Goal: Navigation & Orientation: Find specific page/section

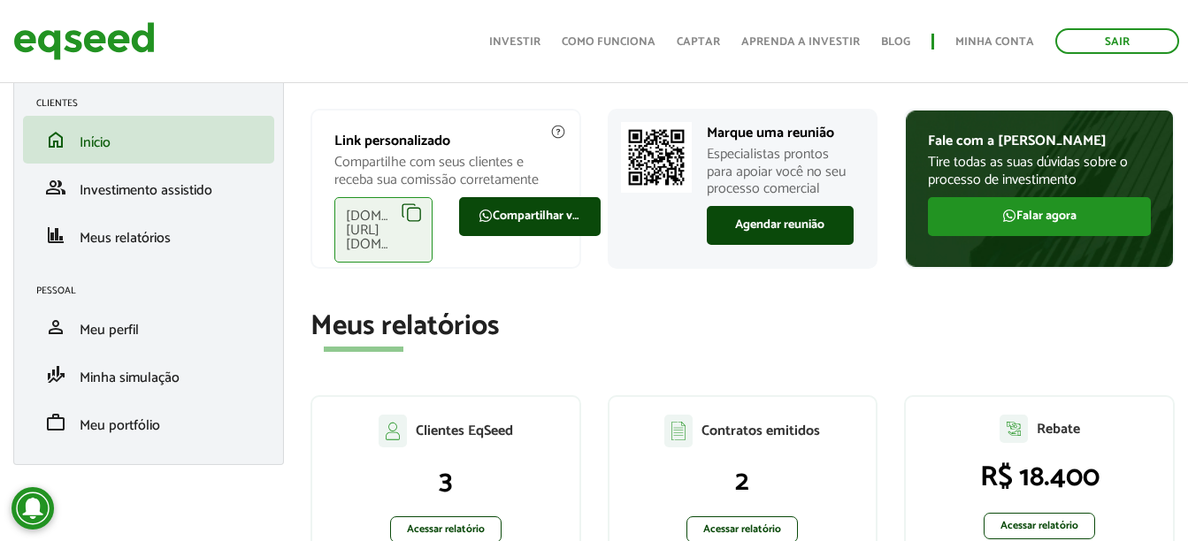
scroll to position [177, 0]
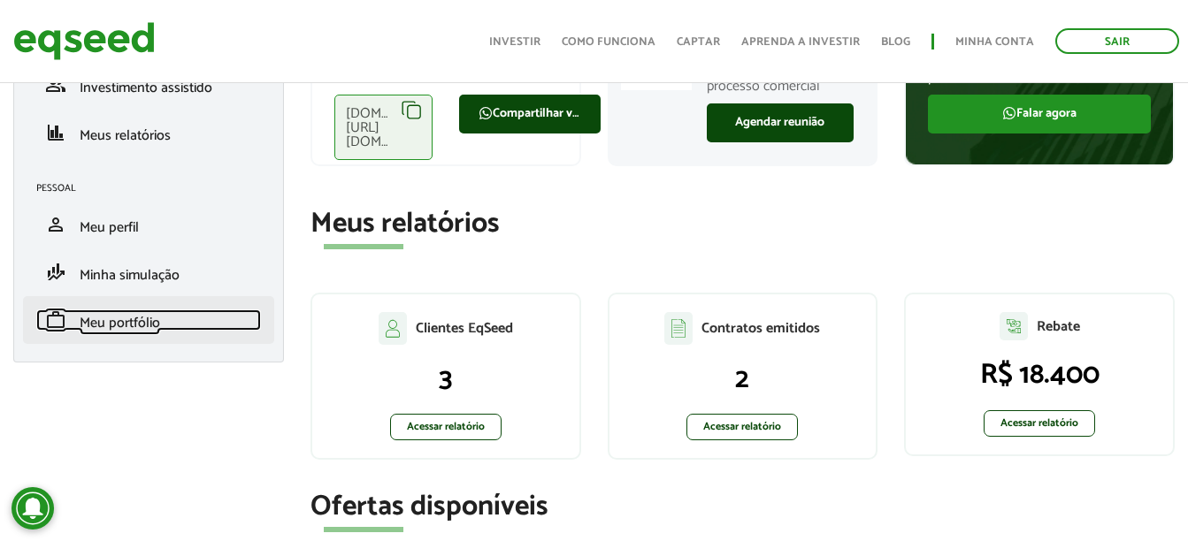
click at [153, 323] on span "Meu portfólio" at bounding box center [120, 323] width 80 height 24
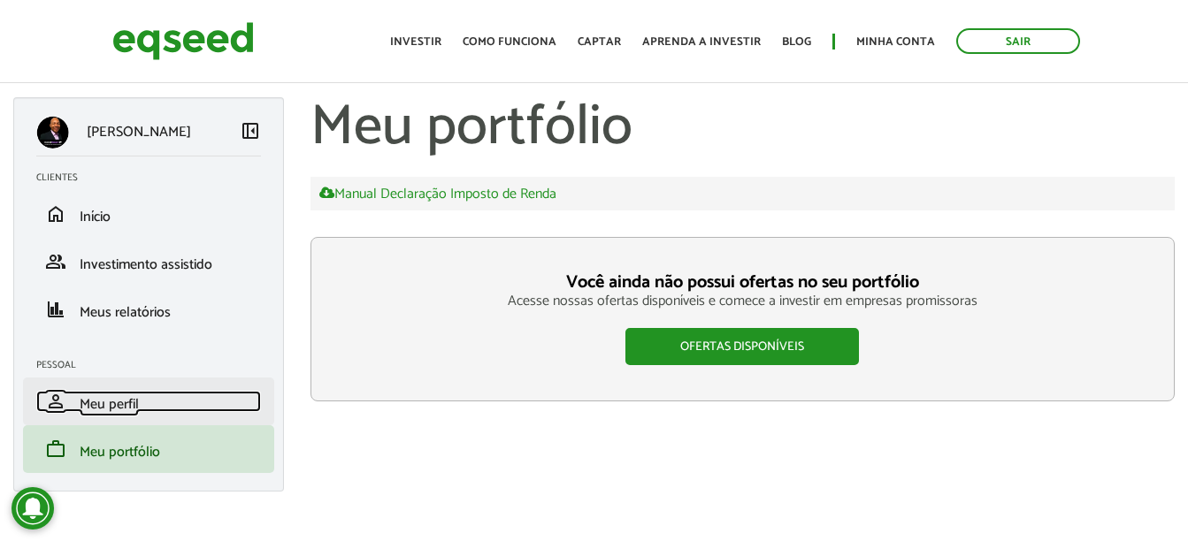
click at [130, 407] on span "Meu perfil" at bounding box center [109, 405] width 59 height 24
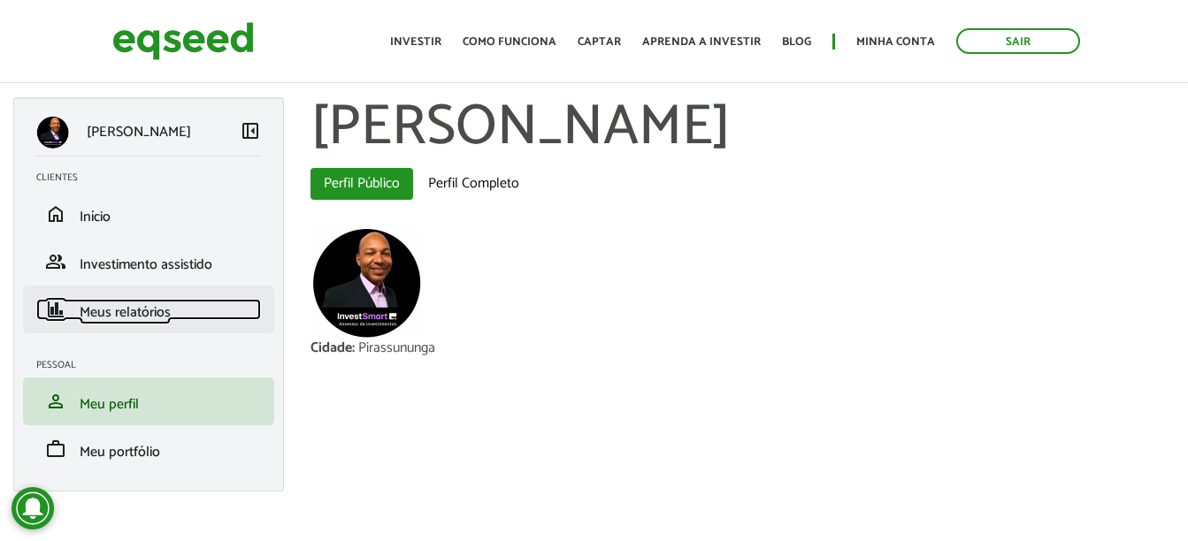
drag, startPoint x: 0, startPoint y: 0, endPoint x: 144, endPoint y: 318, distance: 349.6
click at [144, 318] on span "Meus relatórios" at bounding box center [125, 313] width 91 height 24
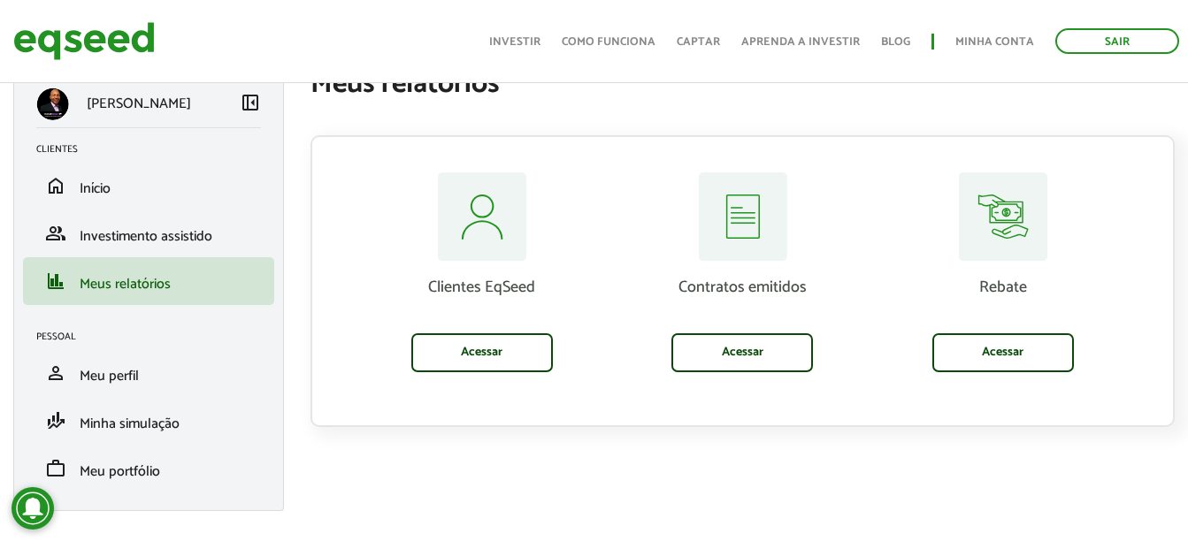
scroll to position [51, 0]
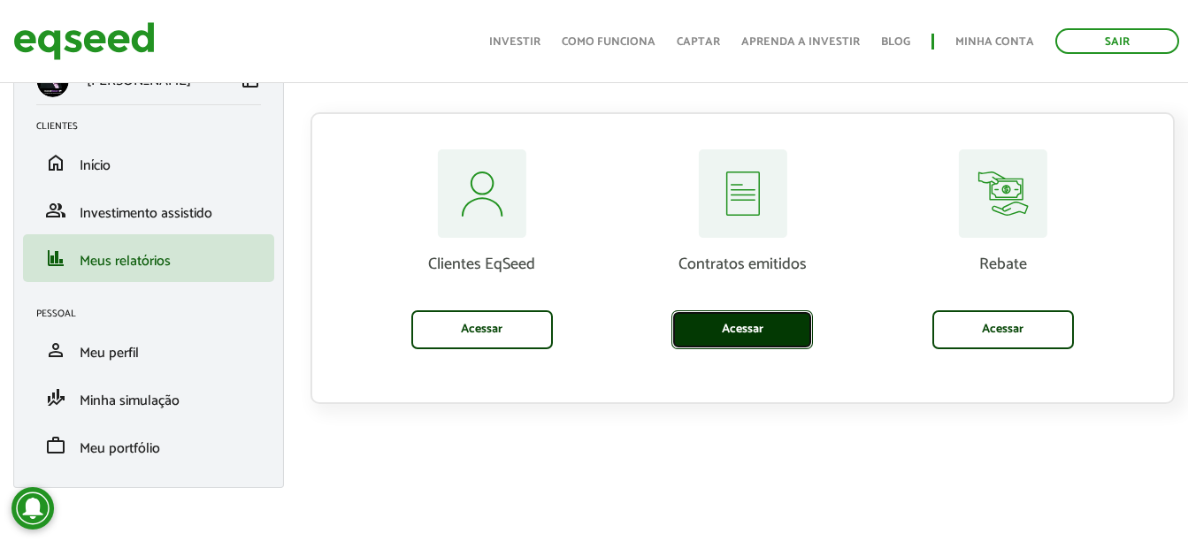
click at [706, 328] on link "Acessar" at bounding box center [742, 329] width 142 height 39
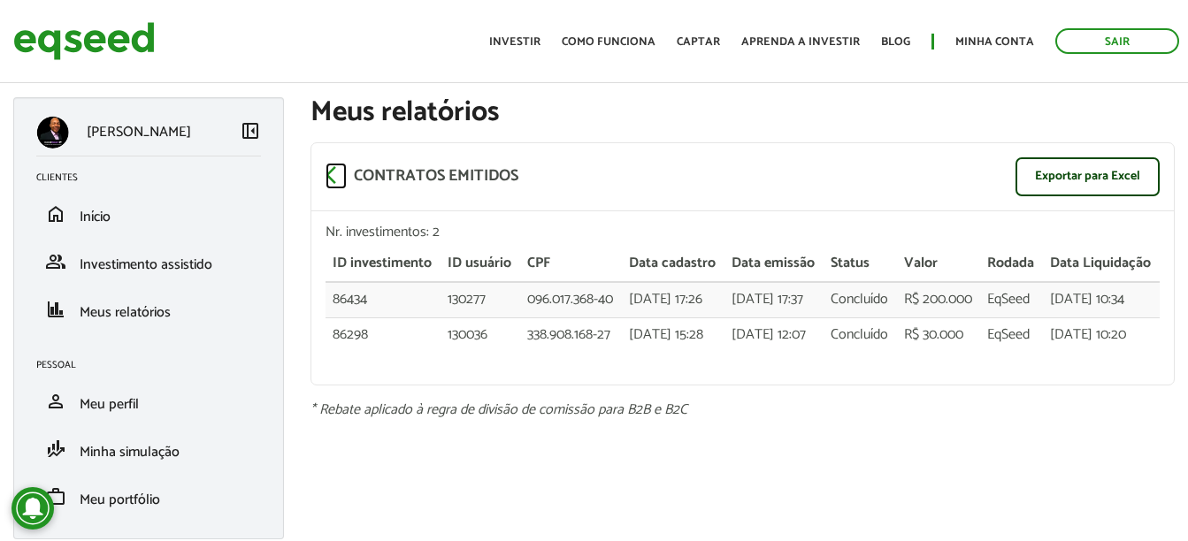
click at [326, 177] on span "arrow_back_ios" at bounding box center [336, 175] width 21 height 21
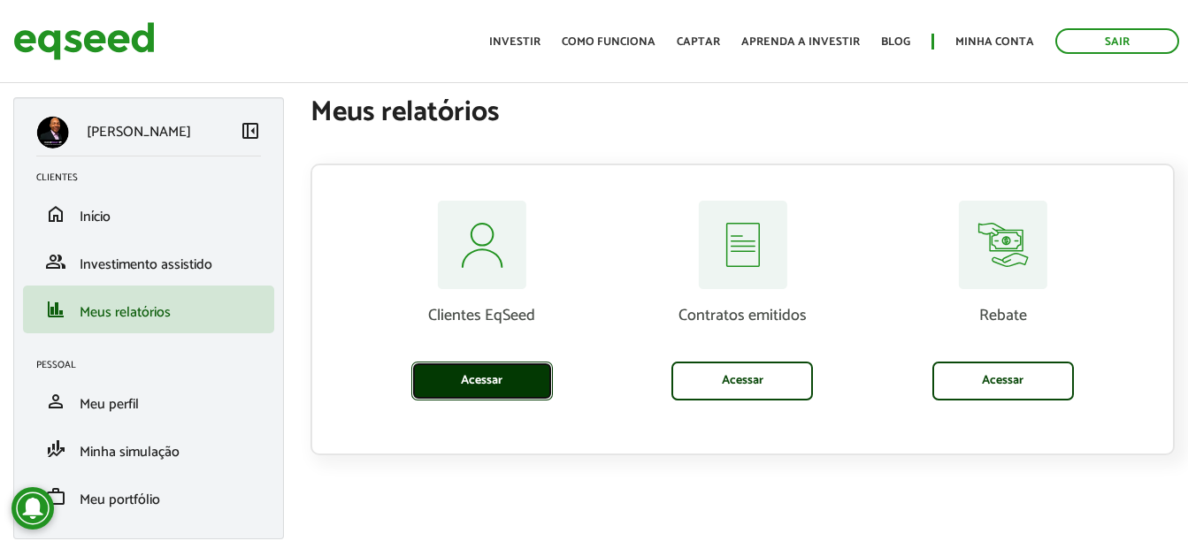
click at [523, 375] on link "Acessar" at bounding box center [482, 381] width 142 height 39
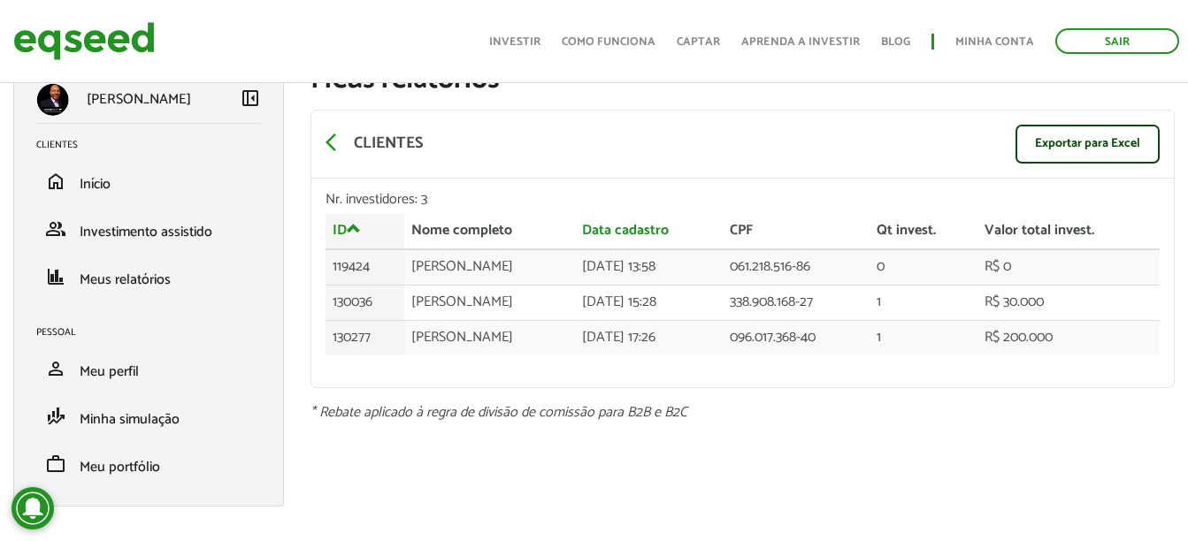
scroll to position [51, 0]
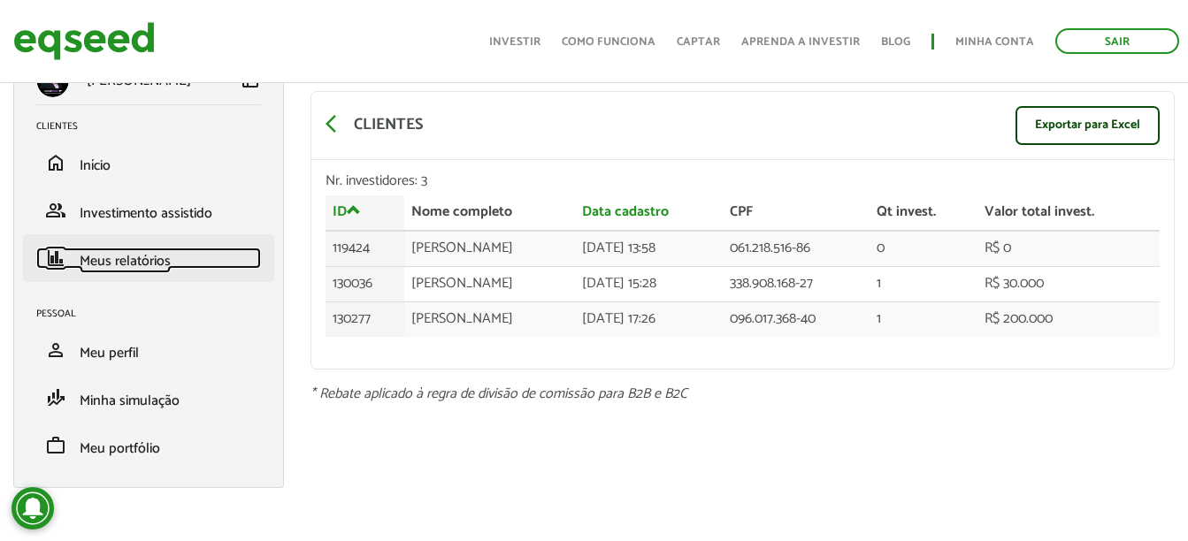
click at [106, 252] on span "Meus relatórios" at bounding box center [125, 261] width 91 height 24
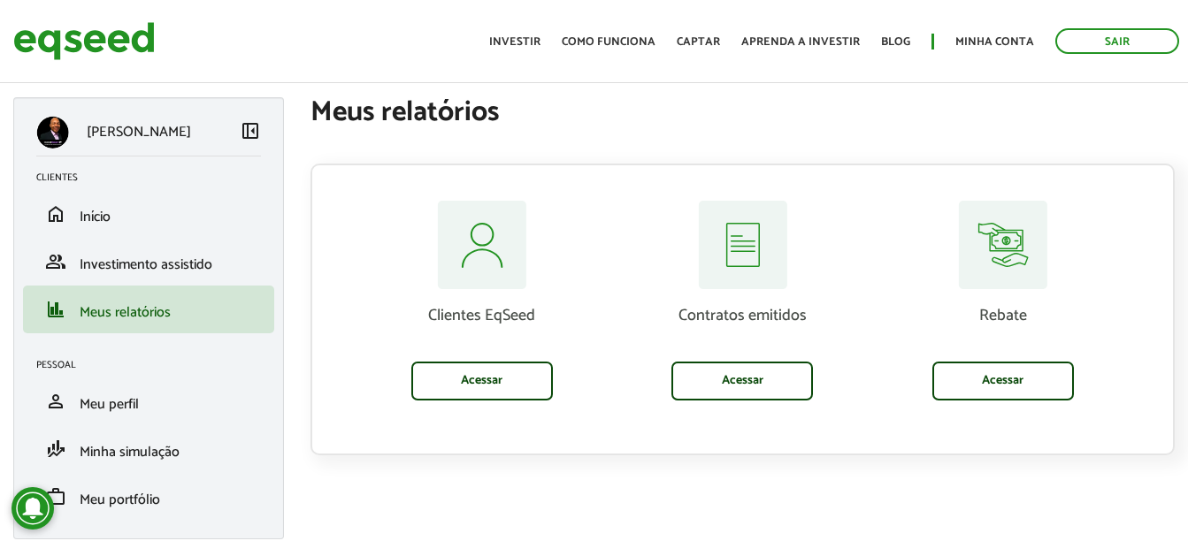
scroll to position [51, 0]
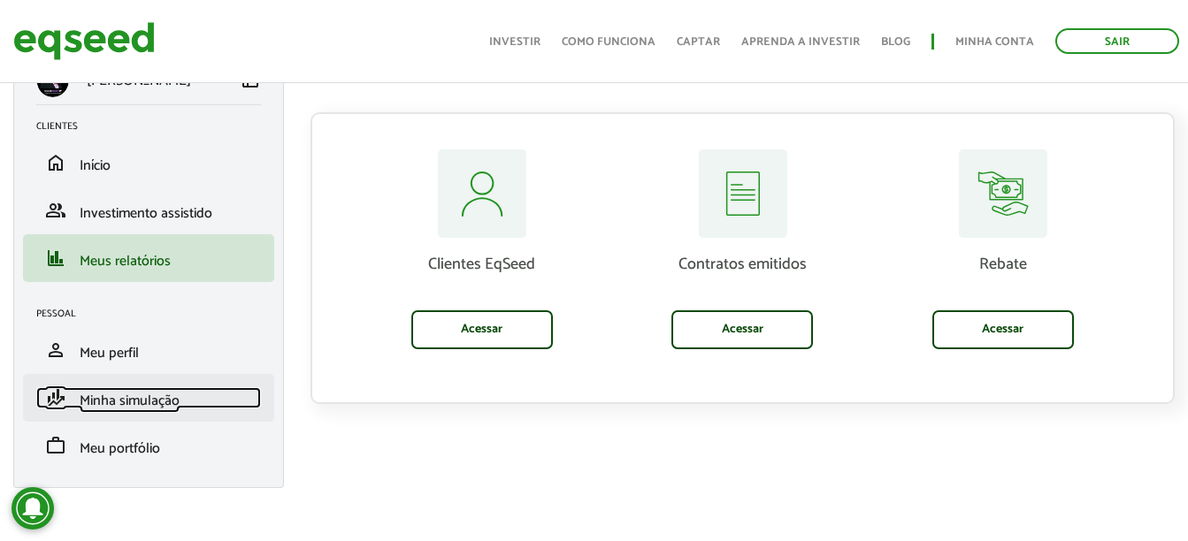
click at [159, 408] on span "Minha simulação" at bounding box center [130, 401] width 100 height 24
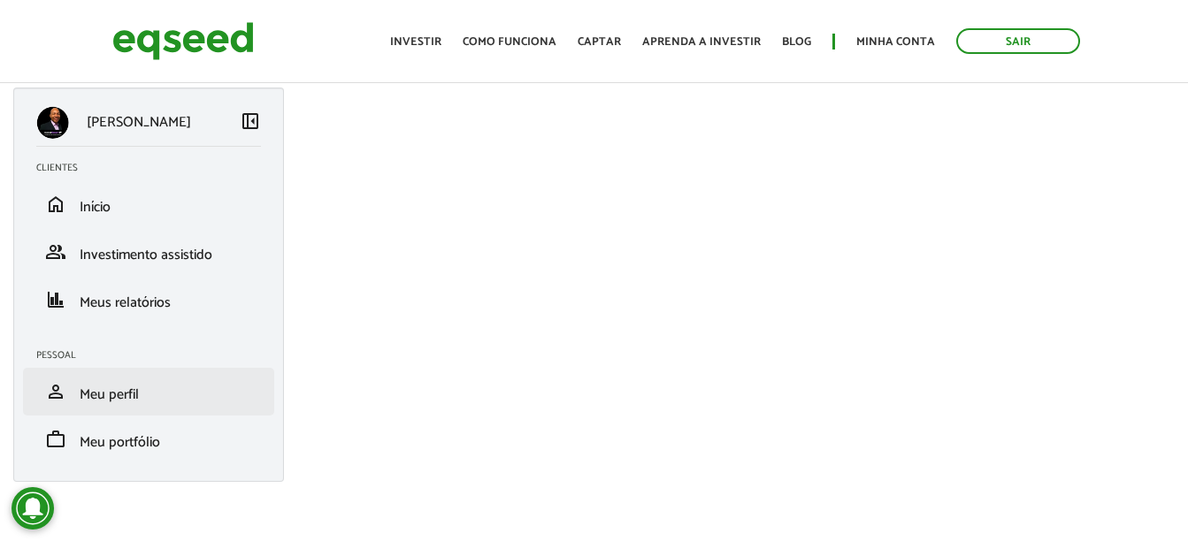
scroll to position [64, 0]
